Goal: Find specific page/section: Find specific page/section

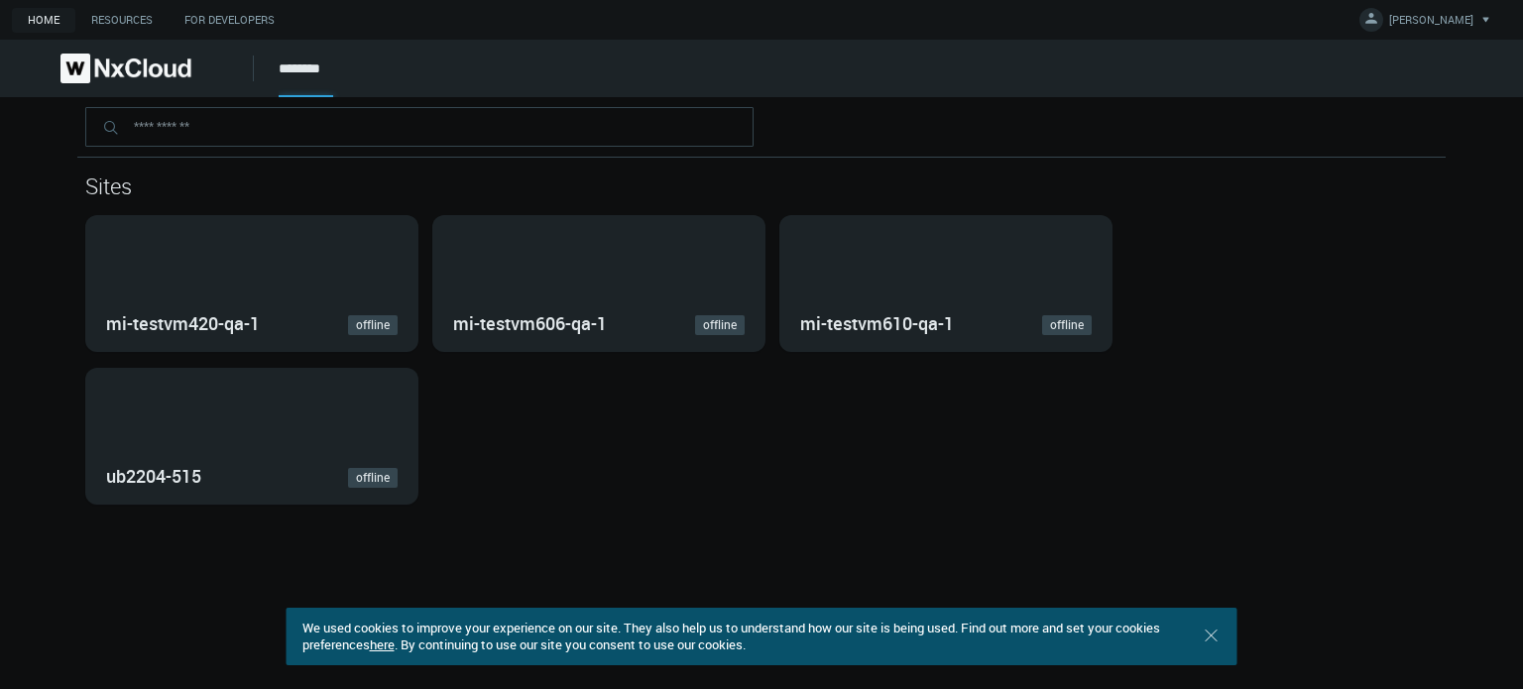
click at [60, 135] on nx-home-systems-list "Sites mi-testvm420-qa-1 offline mi-testvm606-qa-1 offline mi-testvm610-qa-1 off…" at bounding box center [761, 300] width 1523 height 407
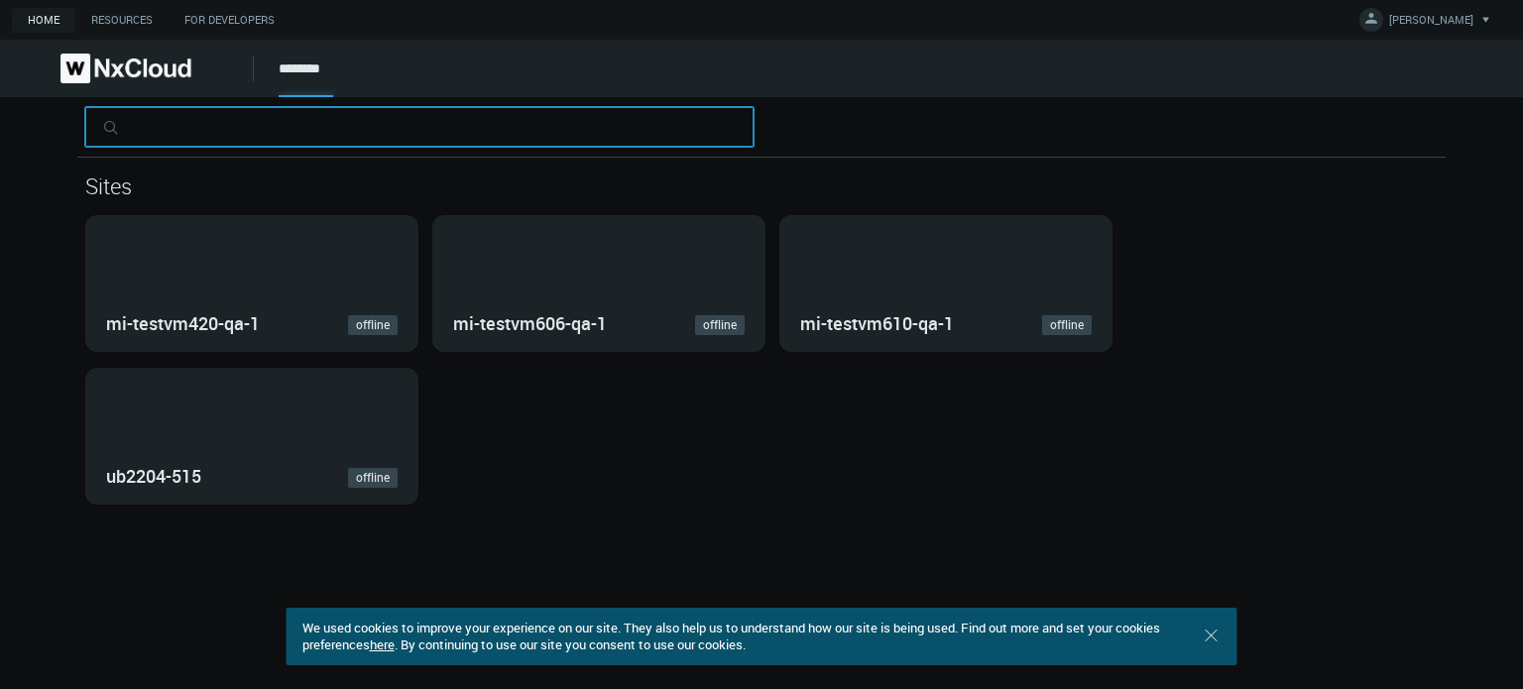
click at [217, 126] on input "text" at bounding box center [419, 127] width 668 height 40
click at [560, 130] on input "text" at bounding box center [419, 127] width 668 height 40
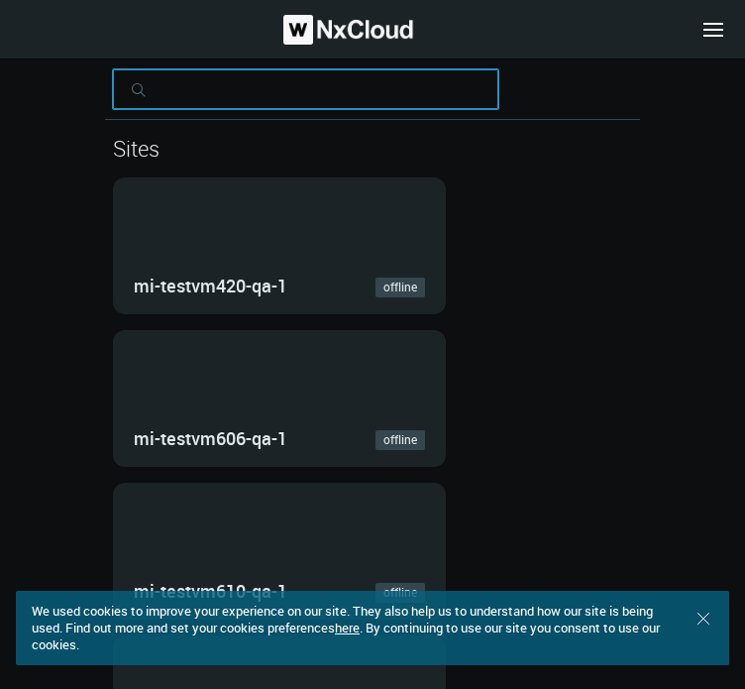
click at [368, 94] on input "text" at bounding box center [306, 89] width 386 height 40
click at [329, 96] on input "text" at bounding box center [306, 89] width 386 height 40
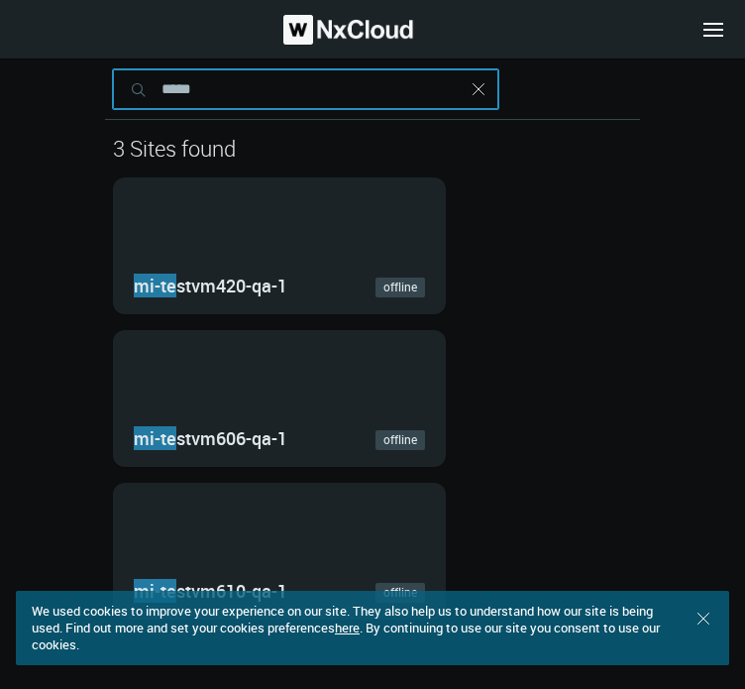
type input "*****"
